Goal: Complete application form

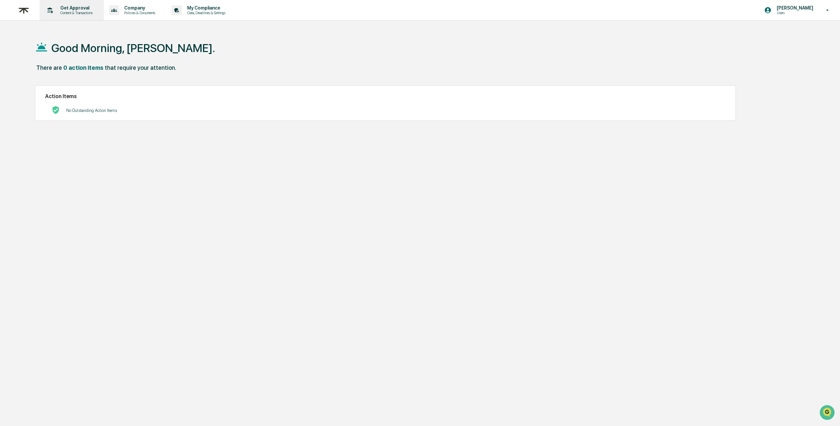
click at [87, 12] on p "Content & Transactions" at bounding box center [75, 13] width 41 height 5
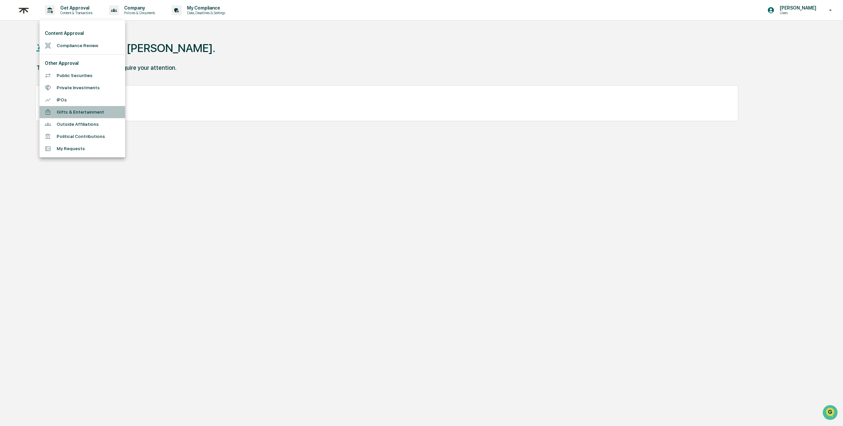
click at [68, 112] on li "Gifts & Entertainment" at bounding box center [83, 112] width 86 height 12
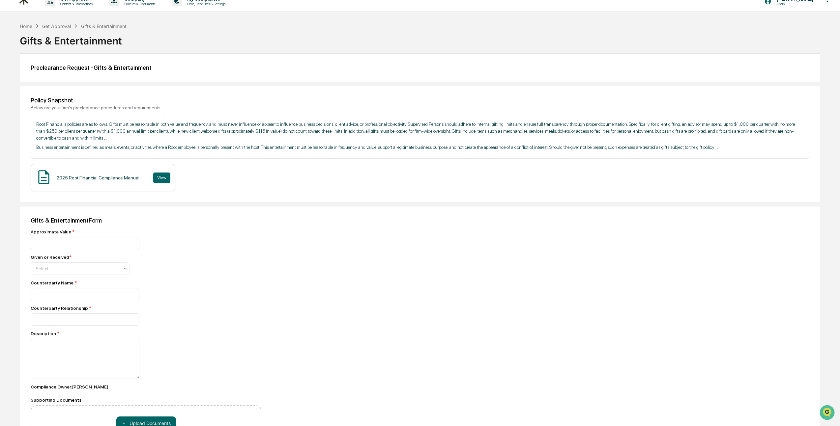
scroll to position [9, 0]
click at [75, 249] on input "number" at bounding box center [85, 243] width 109 height 12
type input "***"
click at [65, 286] on div "Approximate Value * *** Given or Received * Select Counterparty Name * Counterp…" at bounding box center [146, 339] width 231 height 220
click at [62, 275] on div "Select" at bounding box center [80, 268] width 99 height 13
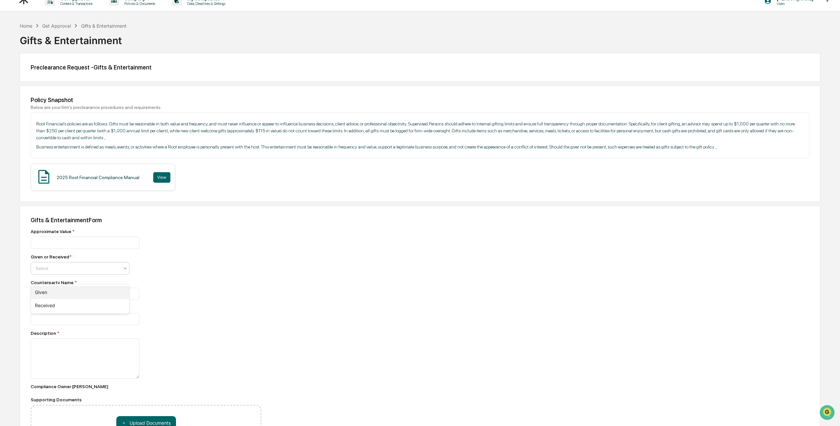
click at [54, 291] on div "Given" at bounding box center [80, 292] width 98 height 13
click at [54, 249] on input at bounding box center [85, 243] width 109 height 12
type input "**********"
click at [48, 249] on input at bounding box center [85, 243] width 109 height 12
type input "******"
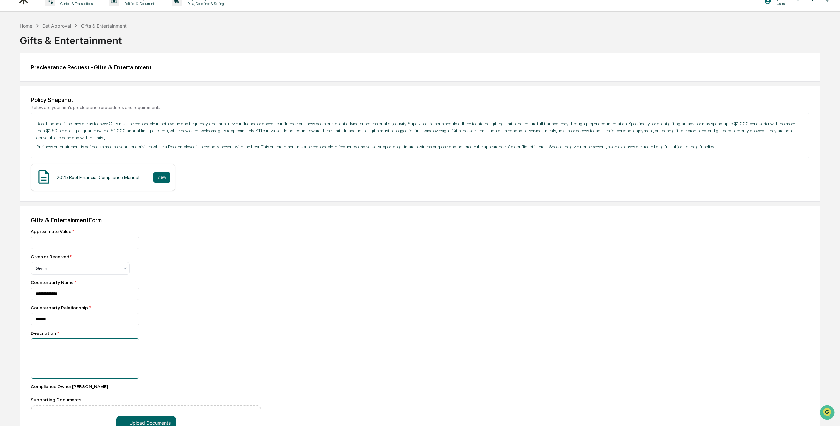
drag, startPoint x: 45, startPoint y: 351, endPoint x: 48, endPoint y: 354, distance: 4.4
click at [48, 354] on textarea at bounding box center [85, 359] width 109 height 40
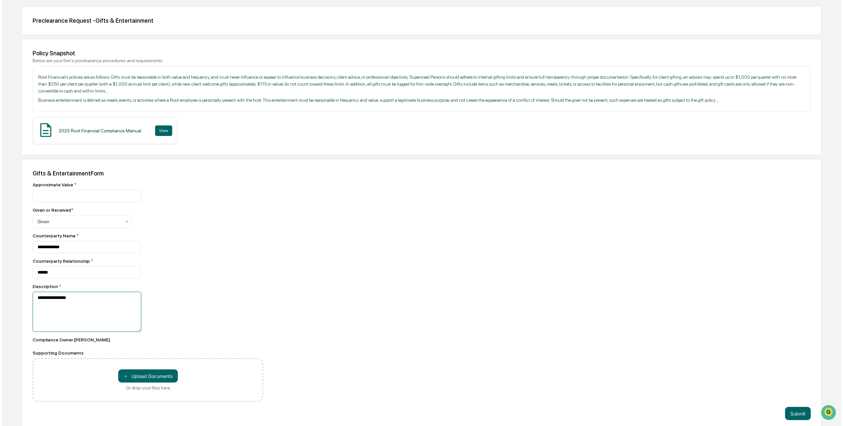
scroll to position [72, 0]
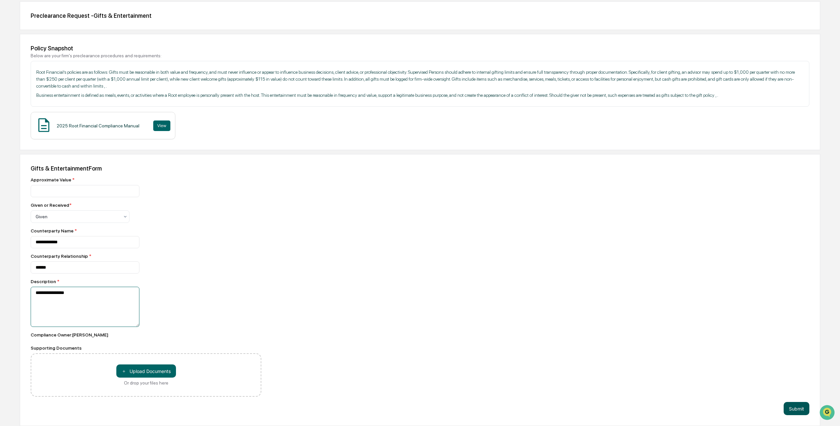
type textarea "**********"
click at [788, 409] on button "Submit" at bounding box center [796, 408] width 26 height 13
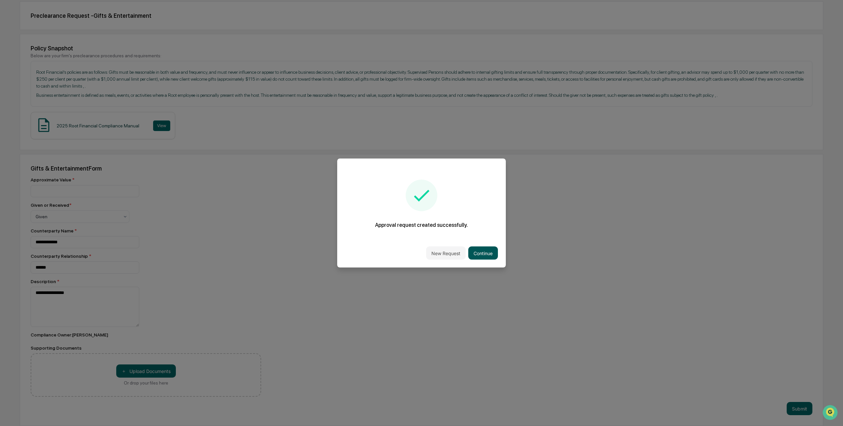
click at [483, 253] on button "Continue" at bounding box center [483, 253] width 30 height 13
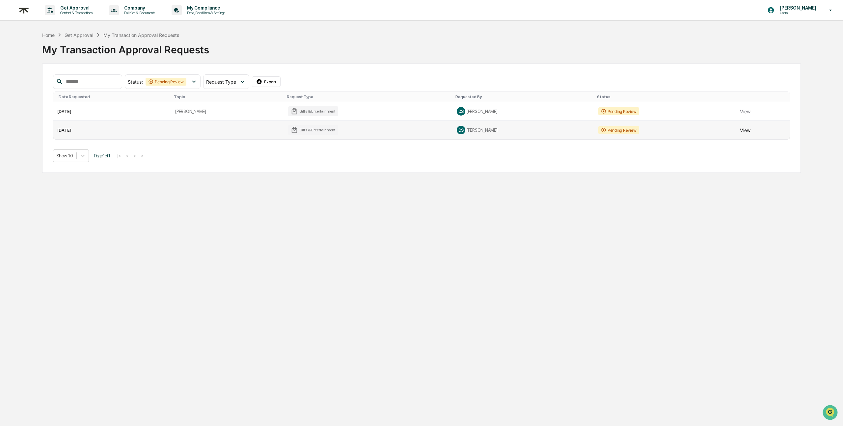
click at [744, 131] on button "View" at bounding box center [745, 130] width 11 height 13
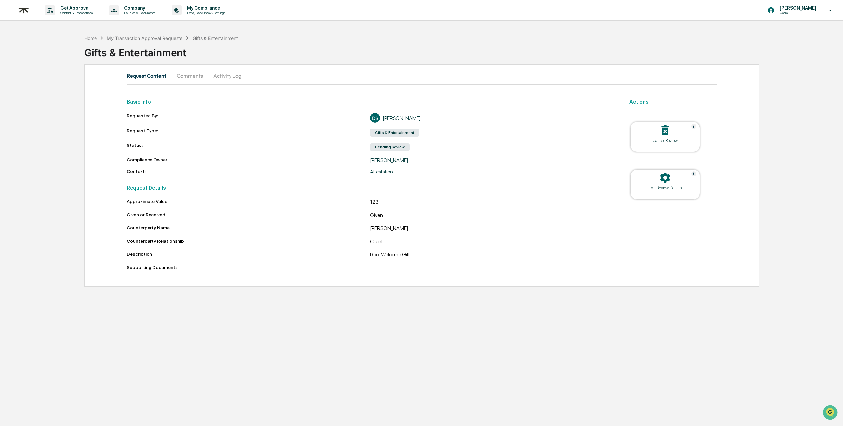
click at [138, 36] on div "My Transaction Approval Requests" at bounding box center [145, 38] width 76 height 6
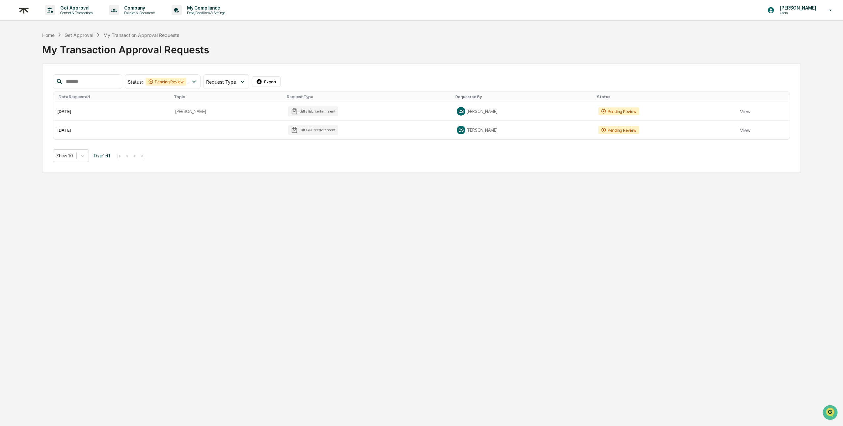
click at [742, 114] on button "View" at bounding box center [745, 111] width 11 height 13
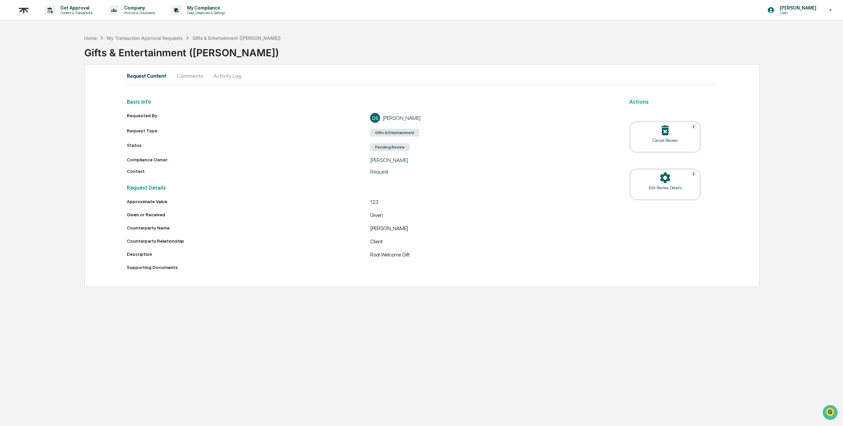
click at [195, 77] on button "Comments" at bounding box center [190, 76] width 37 height 16
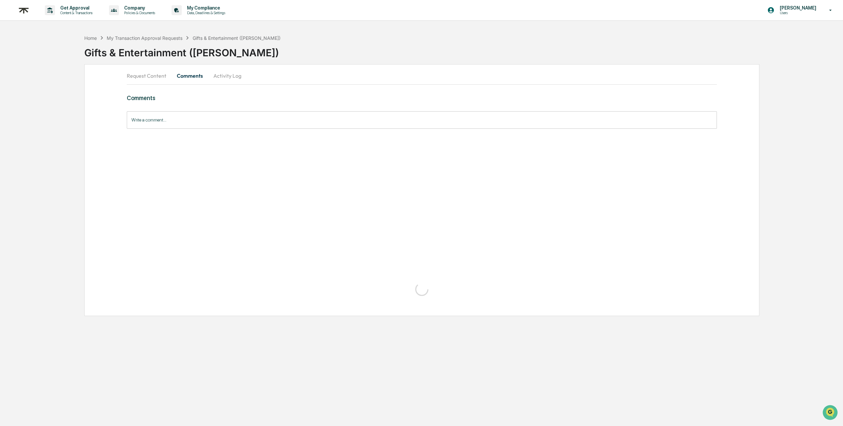
click at [220, 80] on button "Activity Log" at bounding box center [227, 76] width 39 height 16
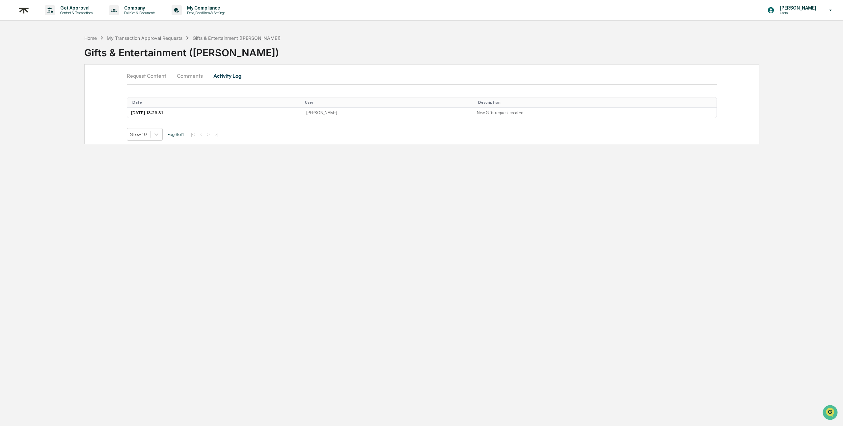
drag, startPoint x: 155, startPoint y: 72, endPoint x: 148, endPoint y: 73, distance: 7.0
click at [155, 72] on button "Request Content" at bounding box center [149, 76] width 45 height 16
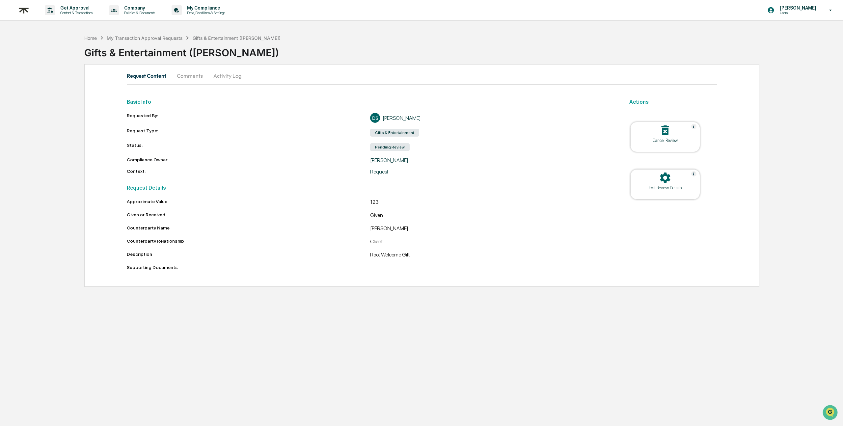
click at [226, 74] on button "Activity Log" at bounding box center [227, 76] width 39 height 16
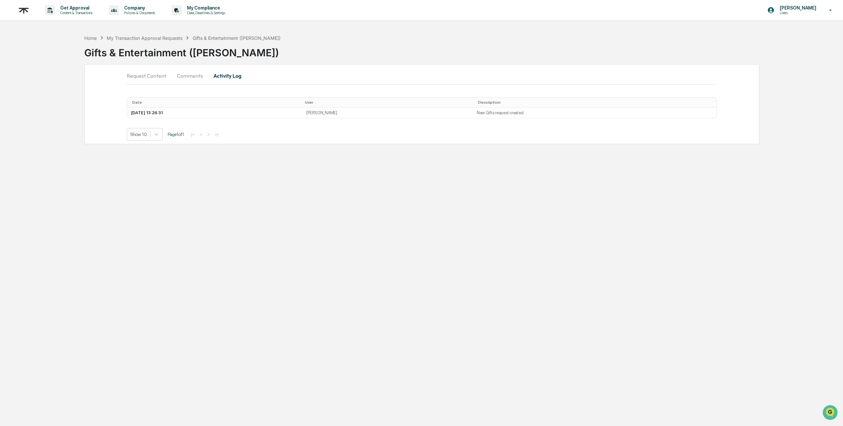
click at [146, 74] on button "Request Content" at bounding box center [149, 76] width 45 height 16
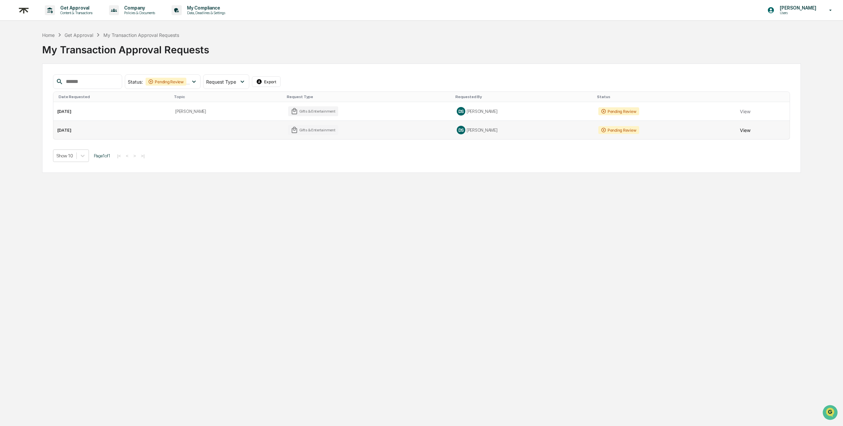
click at [740, 132] on button "View" at bounding box center [745, 130] width 11 height 13
